Goal: Task Accomplishment & Management: Manage account settings

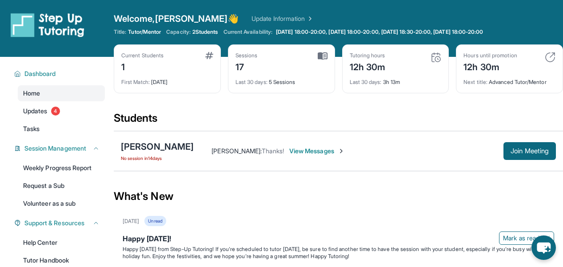
scroll to position [117, 0]
click at [434, 56] on img at bounding box center [435, 57] width 11 height 11
click at [437, 57] on img at bounding box center [435, 57] width 11 height 11
click at [373, 60] on div "12h 30m" at bounding box center [368, 66] width 36 height 14
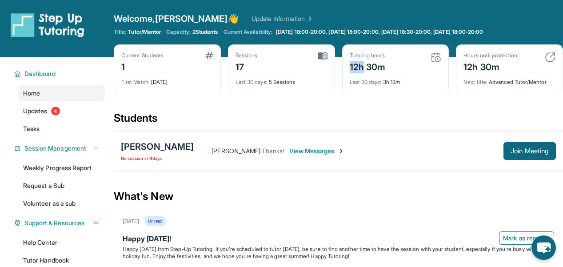
click at [373, 60] on div "12h 30m" at bounding box center [368, 66] width 36 height 14
click at [42, 112] on span "Updates" at bounding box center [35, 111] width 24 height 9
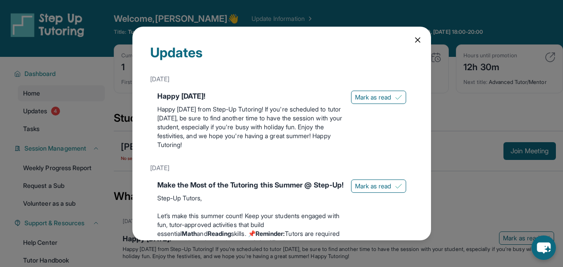
click at [414, 38] on icon at bounding box center [417, 40] width 9 height 9
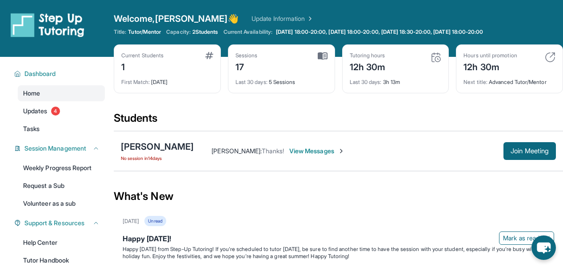
click at [204, 32] on span "2 Students" at bounding box center [205, 31] width 26 height 7
click at [251, 17] on link "Update Information" at bounding box center [282, 18] width 62 height 9
